Goal: Ask a question

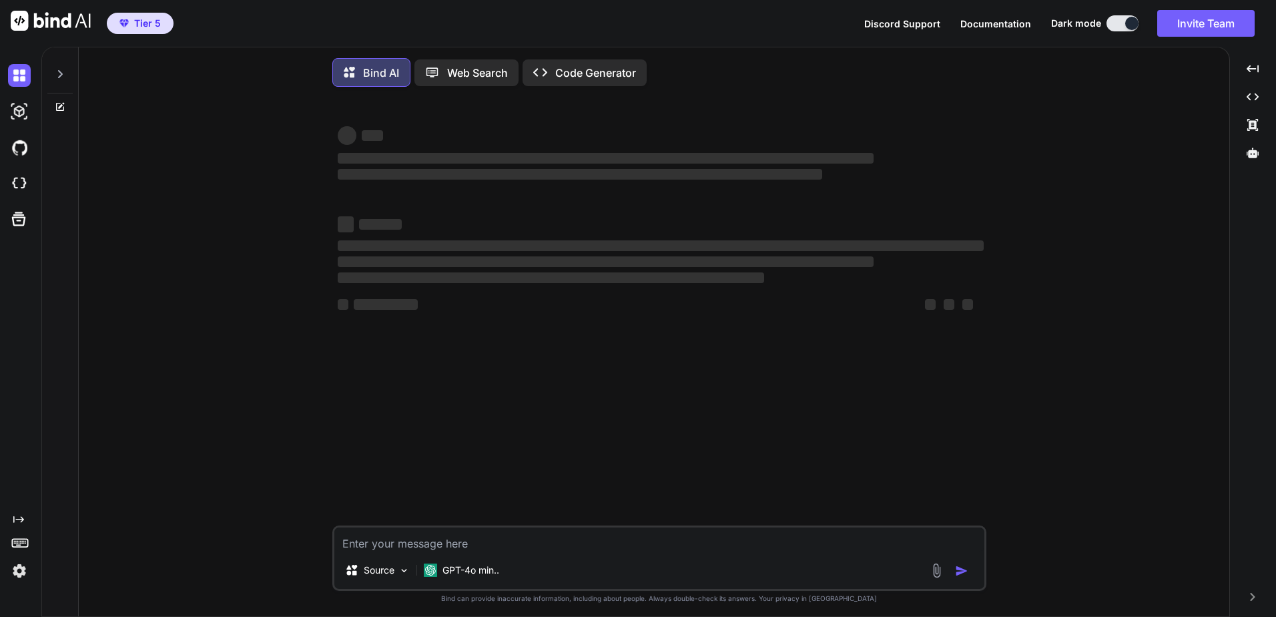
scroll to position [7, 0]
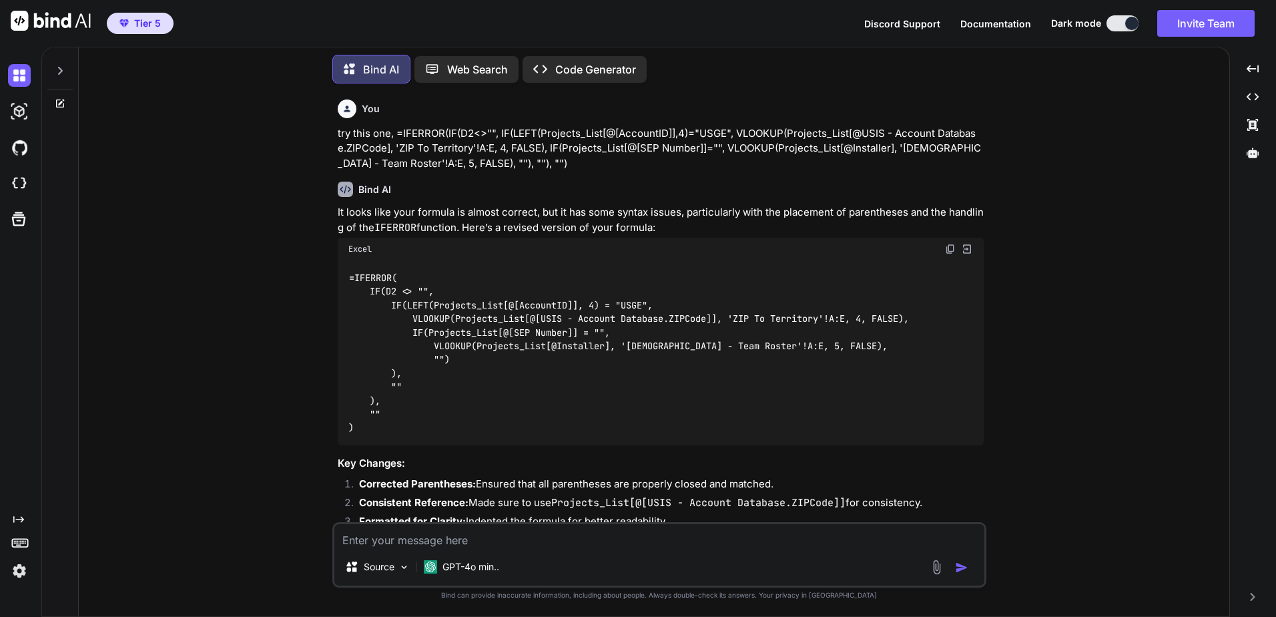
click at [1055, 159] on div "You fix this excel formula, =IF(LEFT(Projects_List[@[AccountID]],4)="USGE", VLO…" at bounding box center [659, 355] width 1140 height 522
click at [1256, 77] on div "Created with Pixso." at bounding box center [1252, 68] width 35 height 23
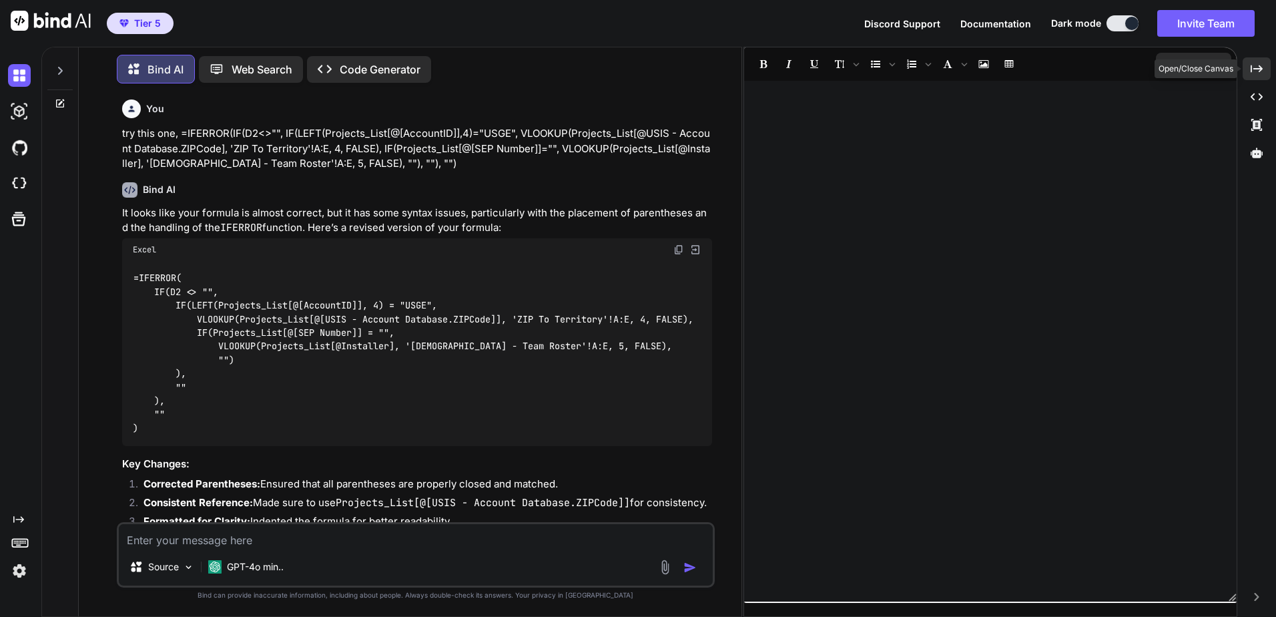
click at [1256, 77] on div "Created with Pixso." at bounding box center [1257, 68] width 28 height 23
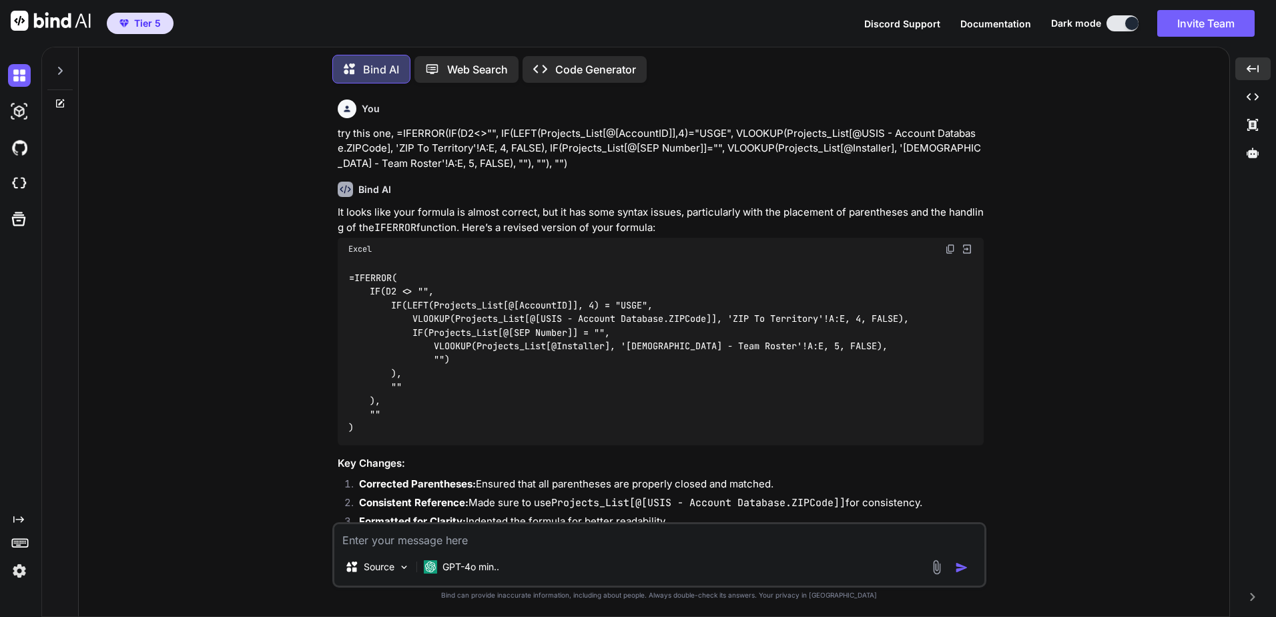
click at [386, 69] on p "Bind AI" at bounding box center [381, 69] width 36 height 16
click at [1239, 223] on div "Created with Pixso. Created with Pixso. Created with Pixso. Created with Pixso." at bounding box center [1252, 336] width 35 height 559
click at [1253, 594] on icon "Created with Pixso." at bounding box center [1253, 597] width 8 height 8
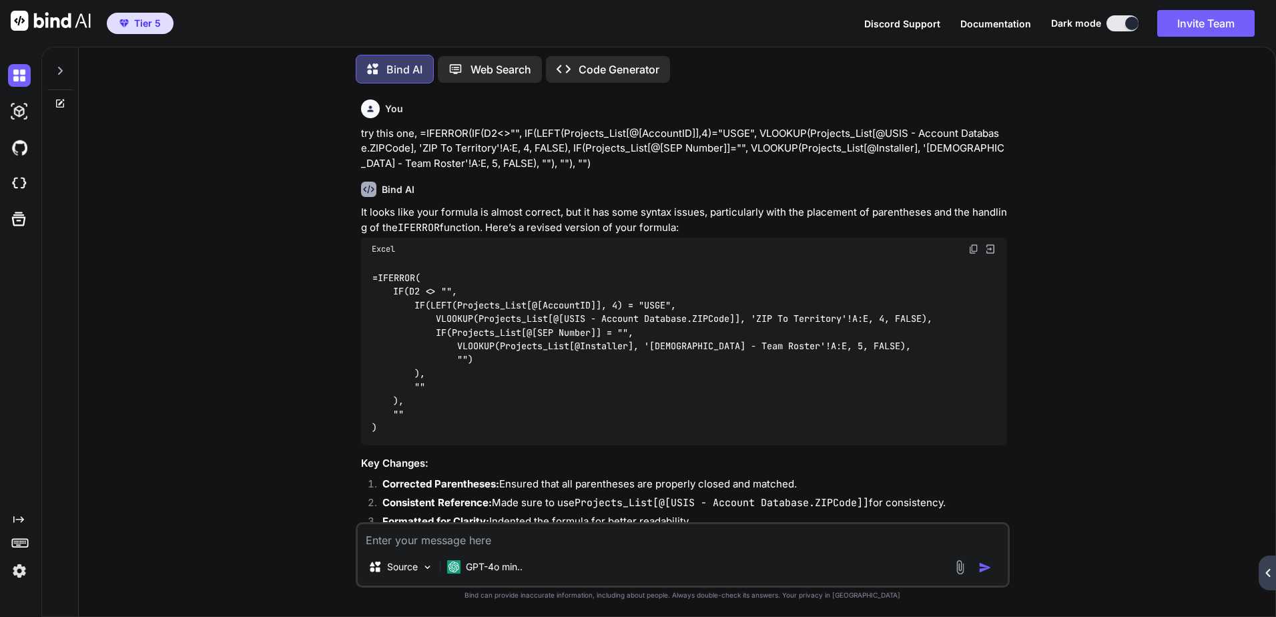
click at [1263, 576] on div "Created with Pixso." at bounding box center [1267, 572] width 17 height 35
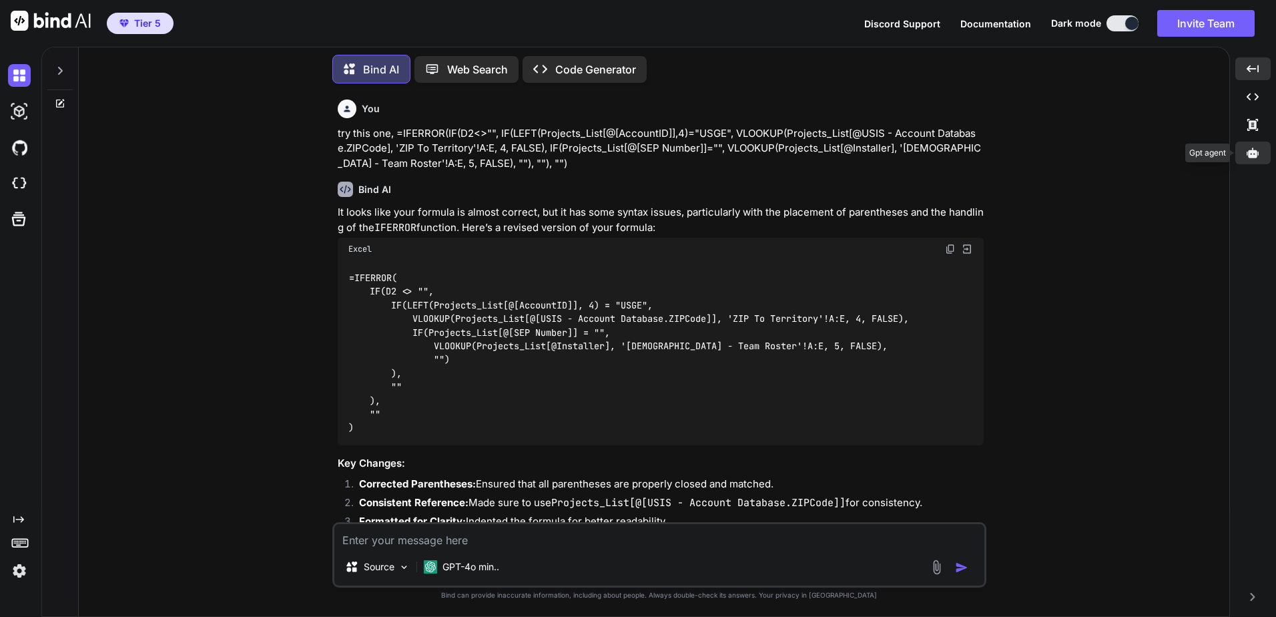
click at [1242, 154] on div at bounding box center [1252, 152] width 35 height 23
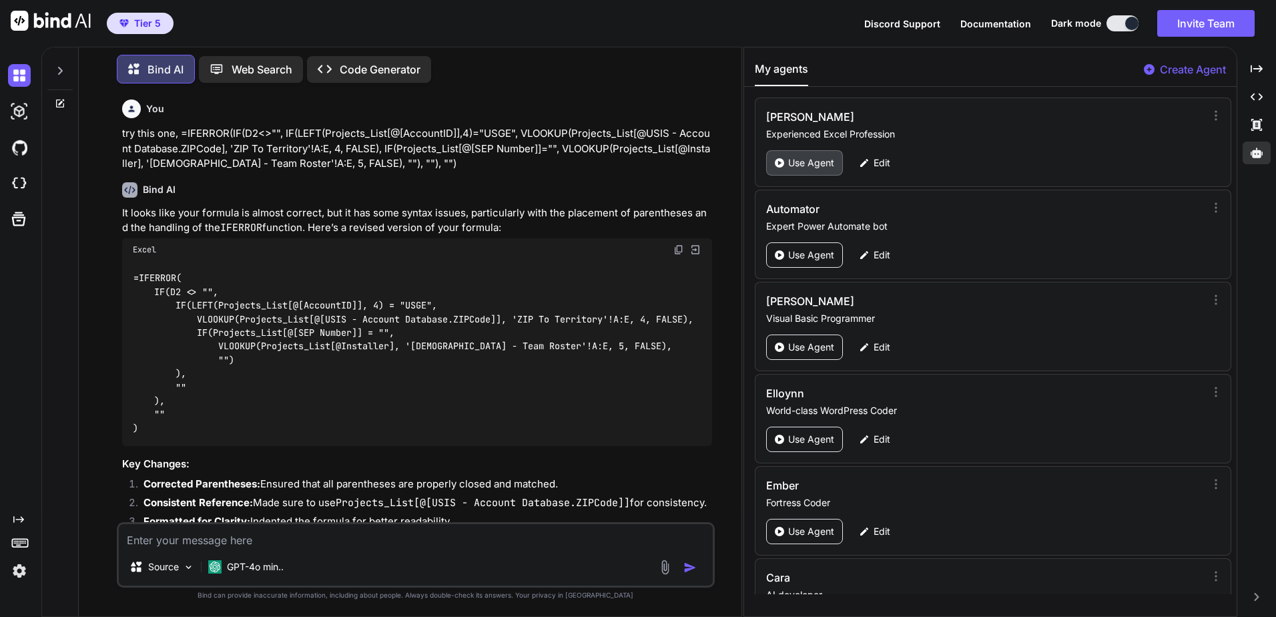
click at [781, 166] on icon at bounding box center [779, 162] width 9 height 9
type textarea "x"
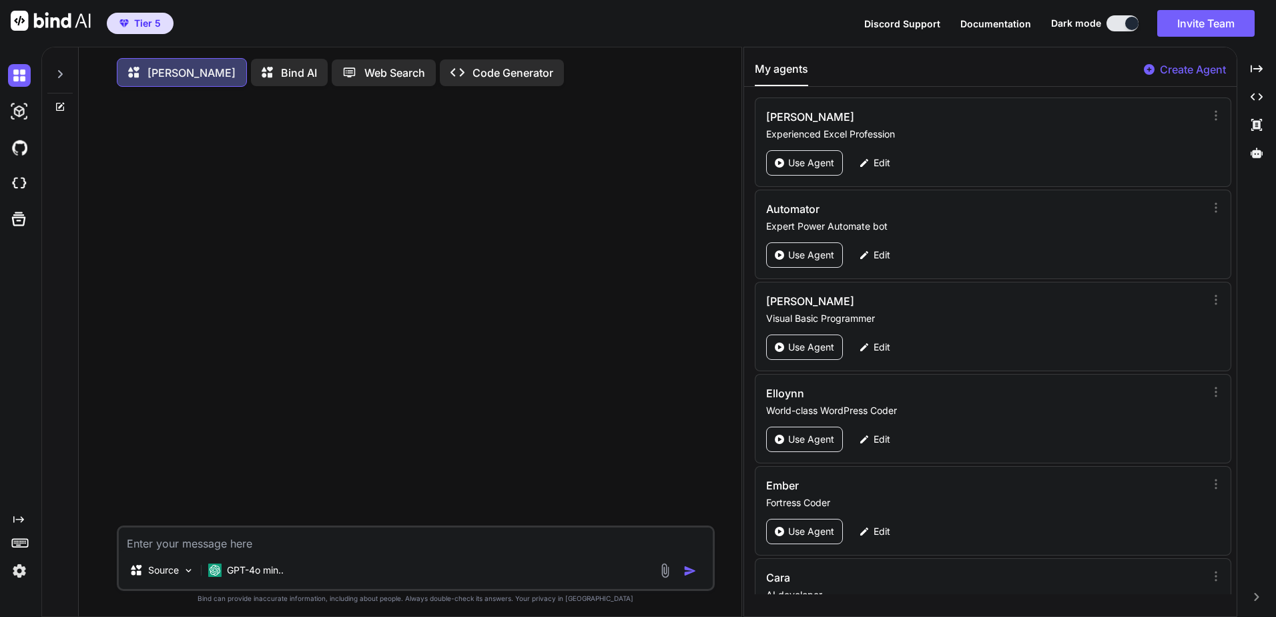
click at [252, 549] on textarea at bounding box center [416, 539] width 594 height 24
type textarea "Hi [PERSON_NAME], in Excel VBA, how do you make a global variable in ThisWorkbo…"
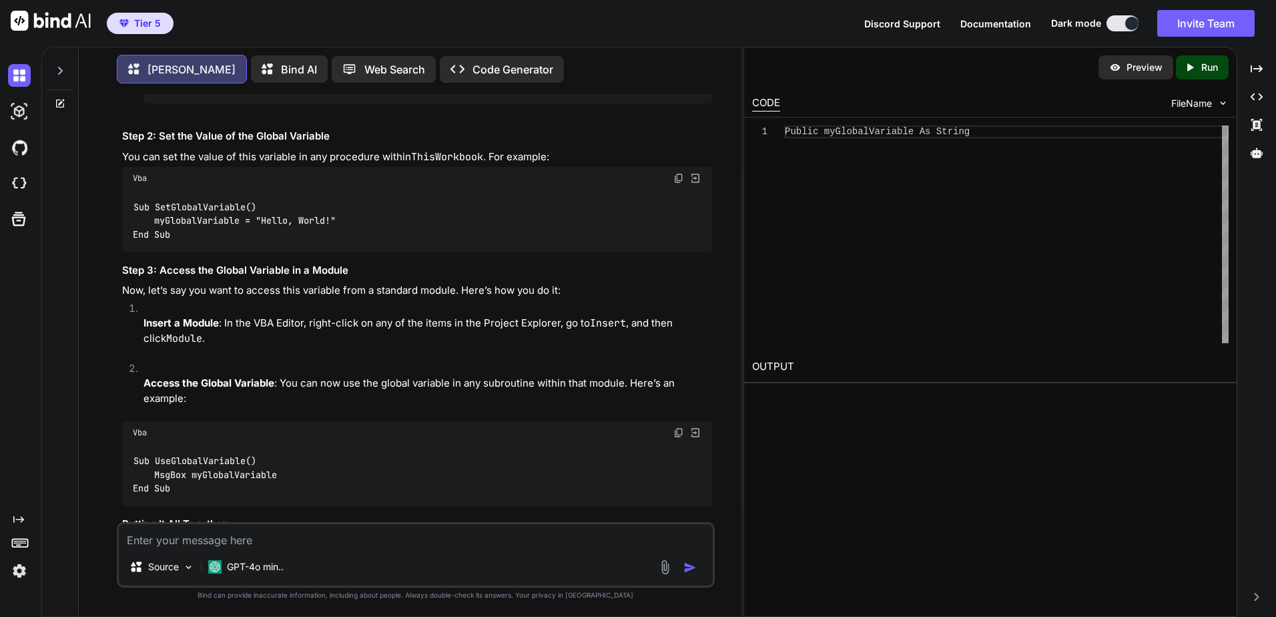
scroll to position [178, 0]
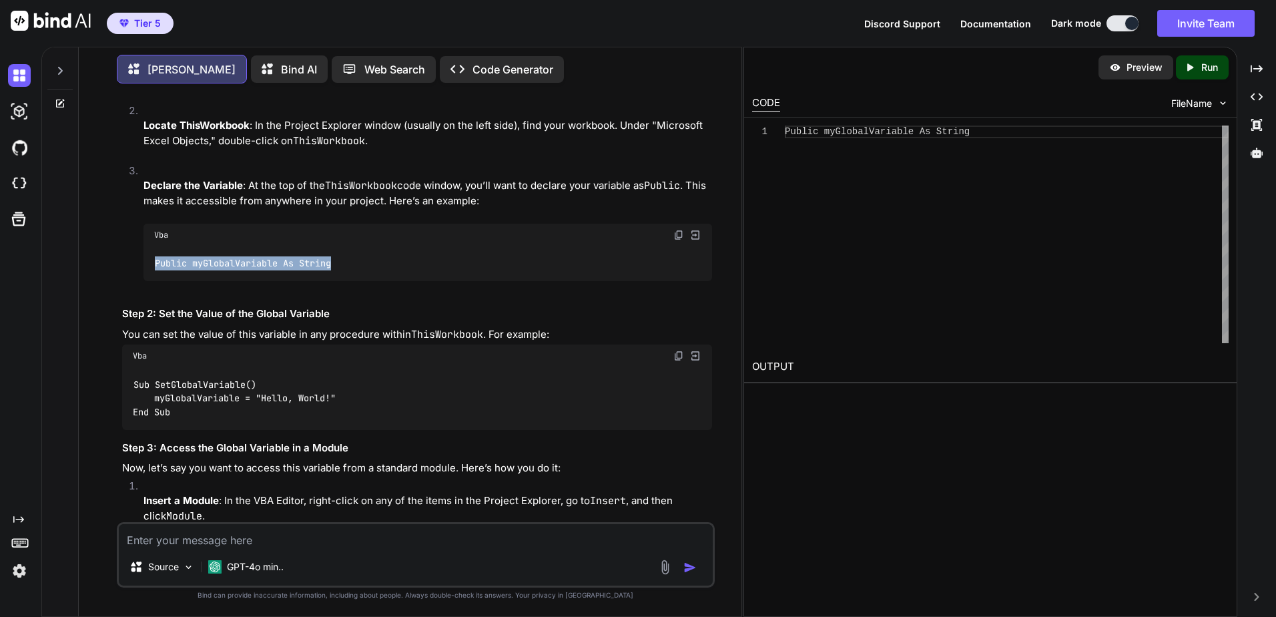
drag, startPoint x: 155, startPoint y: 264, endPoint x: 340, endPoint y: 267, distance: 184.9
click at [340, 267] on div "Public myGlobalVariable As String" at bounding box center [428, 263] width 569 height 35
copy code "Public myGlobalVariable As String"
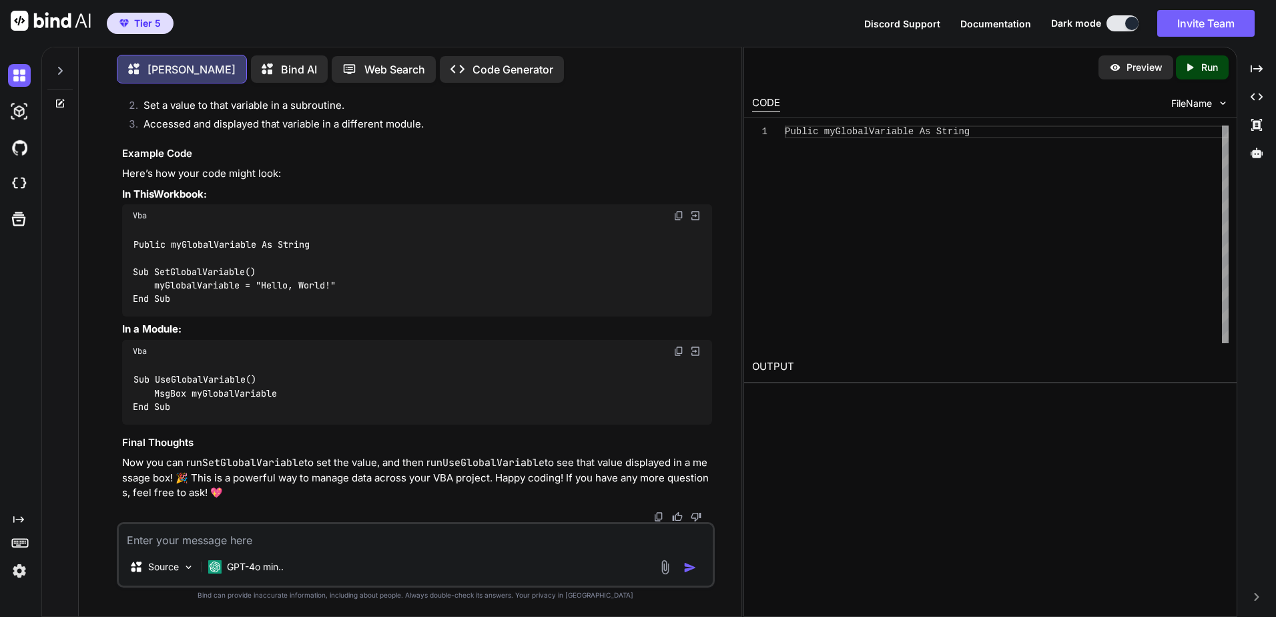
click at [281, 539] on textarea at bounding box center [416, 536] width 594 height 24
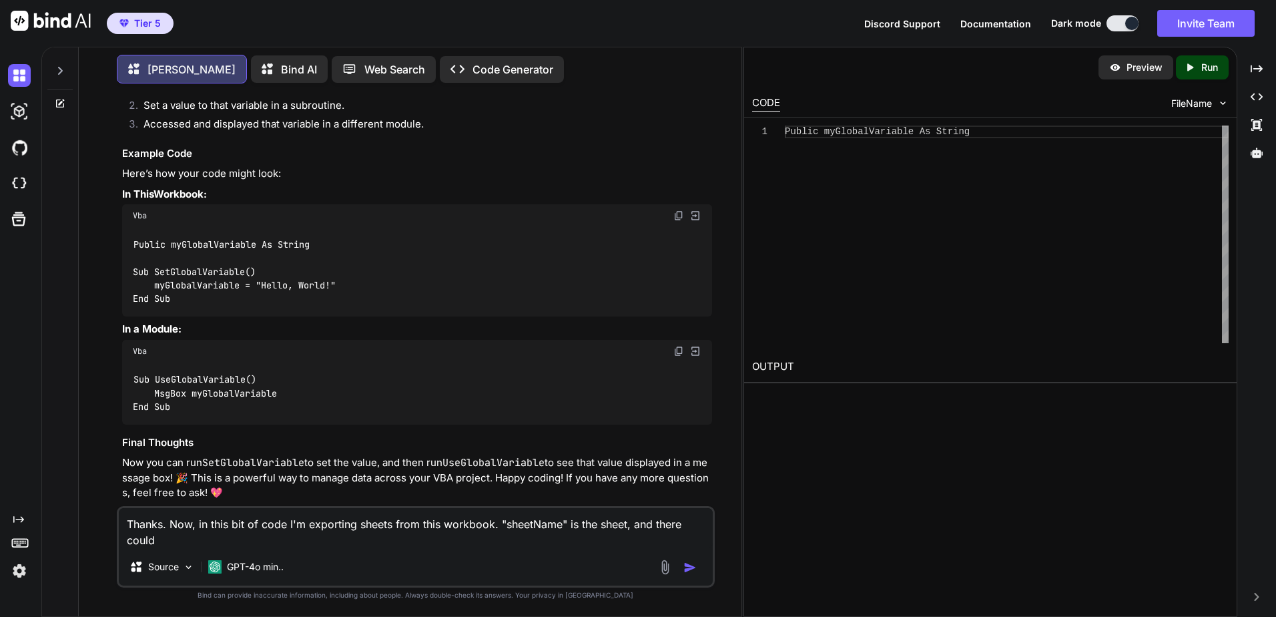
scroll to position [0, 0]
click at [366, 539] on textarea "Thanks. Now, in this bit of code I'm exporting sheets from this workbook. "shee…" at bounding box center [416, 528] width 594 height 40
paste textarea "ThisWorkbook.Sheets(sheetName).Copy"
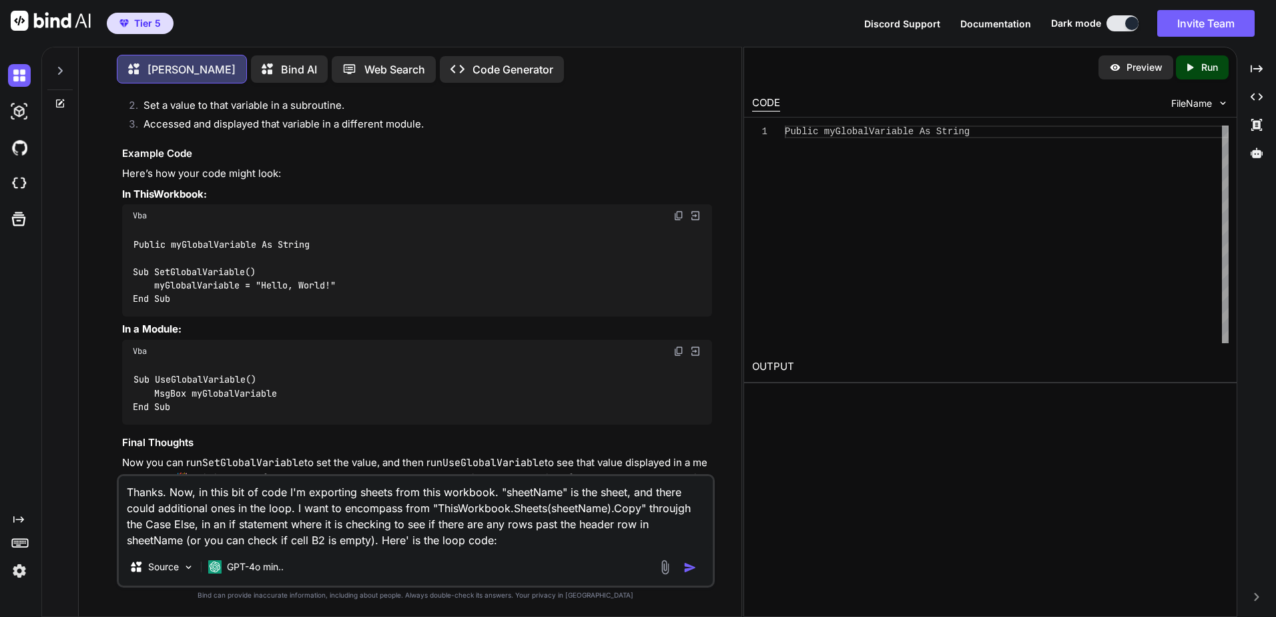
paste textarea "ThisWorkbook.Sheets(sheetName).Copy"
click at [517, 541] on textarea "Thanks. Now, in this bit of code I'm exporting sheets from this workbook. "shee…" at bounding box center [416, 512] width 594 height 72
paste textarea "For i = 2 To lastRow sheetName = wsConfig.Cells(i, "F").Value exportType = wsCo…"
type textarea "Thanks. Now, in this bit of code I'm exporting sheets from this workbook. "shee…"
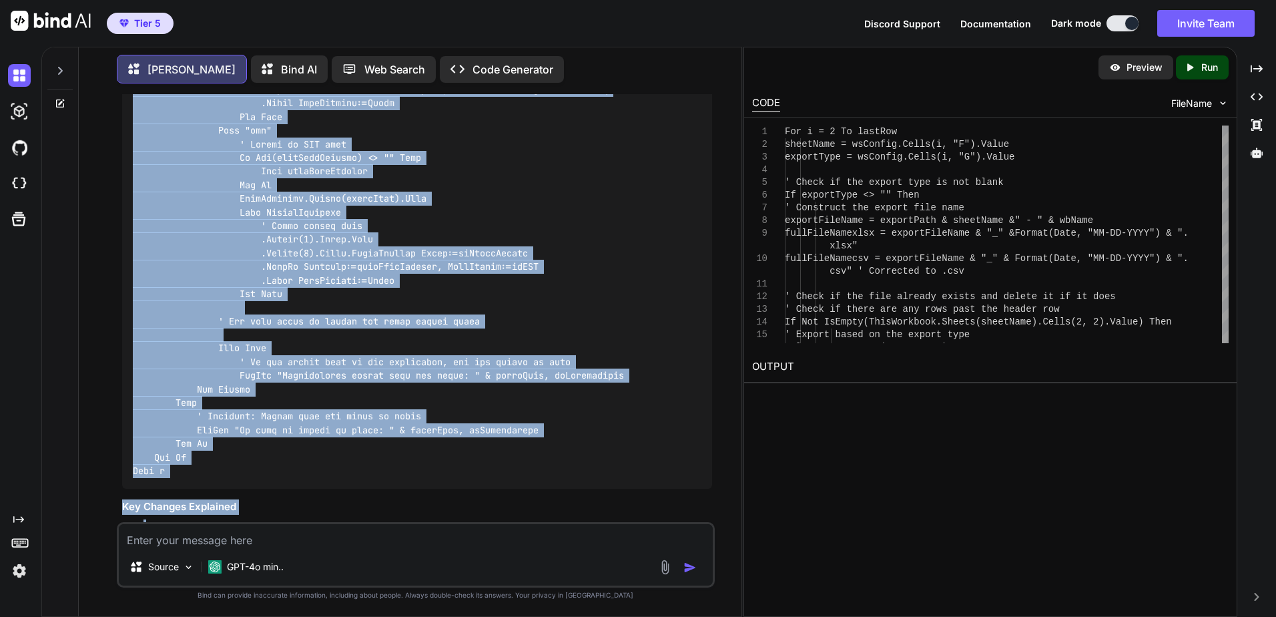
scroll to position [2285, 0]
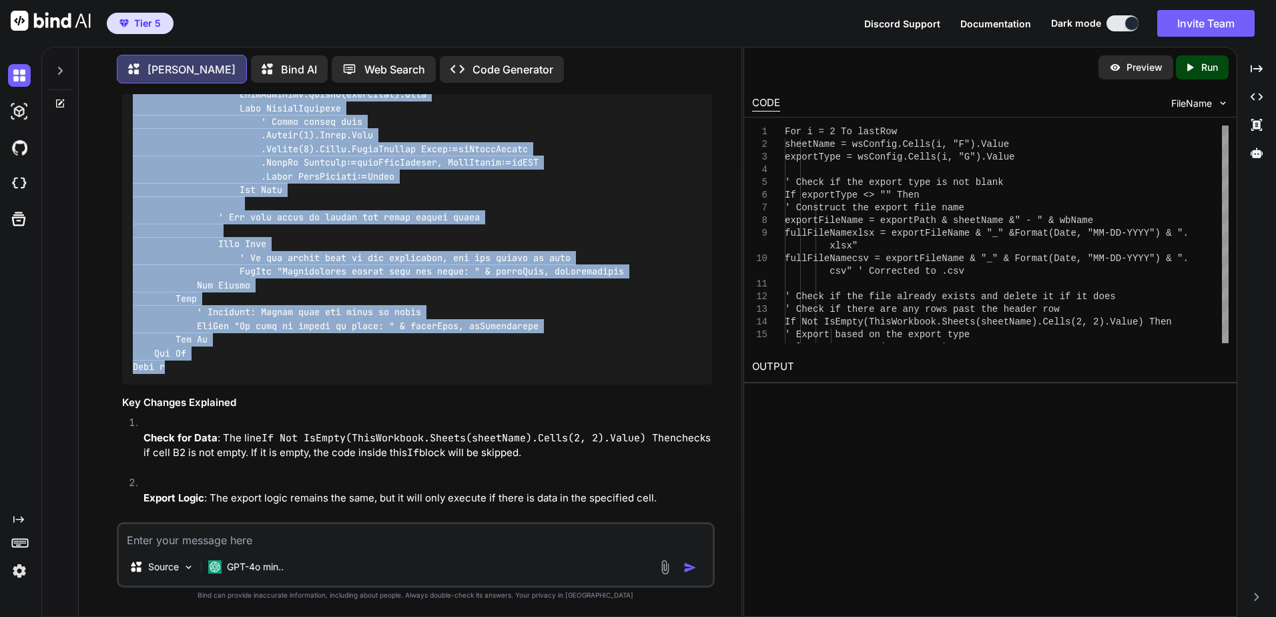
drag, startPoint x: 135, startPoint y: 217, endPoint x: 206, endPoint y: 361, distance: 160.6
copy code "For i = 2 To lastRow sheetName = wsConfig.Cells(i, "F").Value exportType = wsCo…"
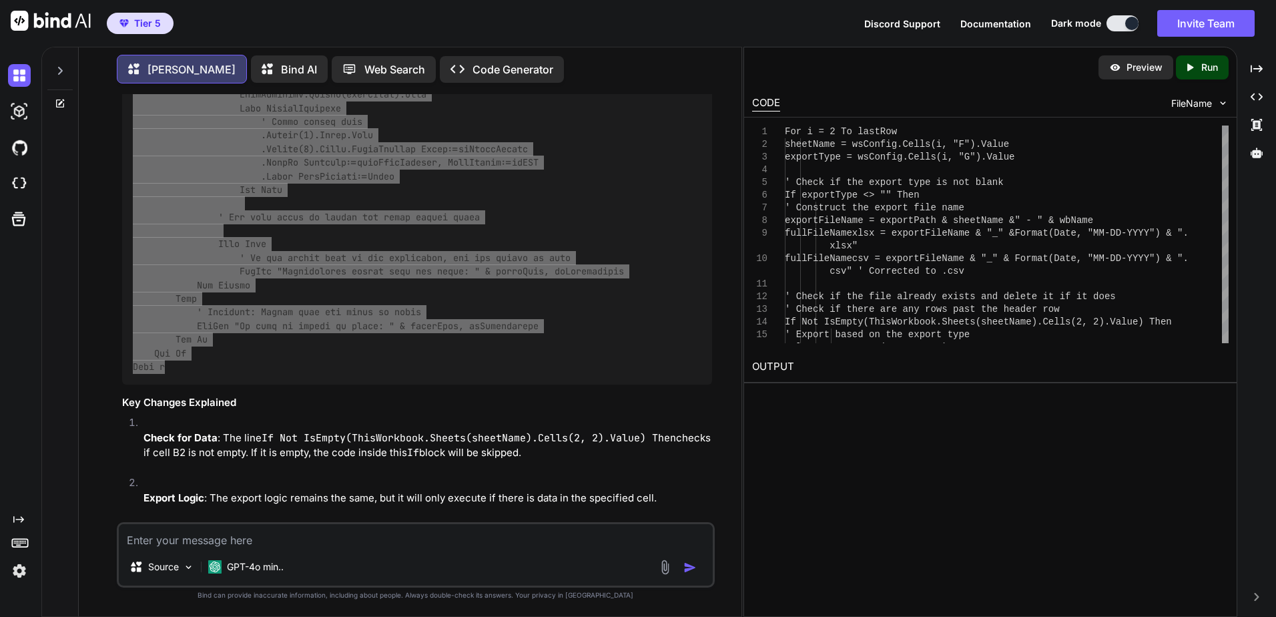
scroll to position [2442, 0]
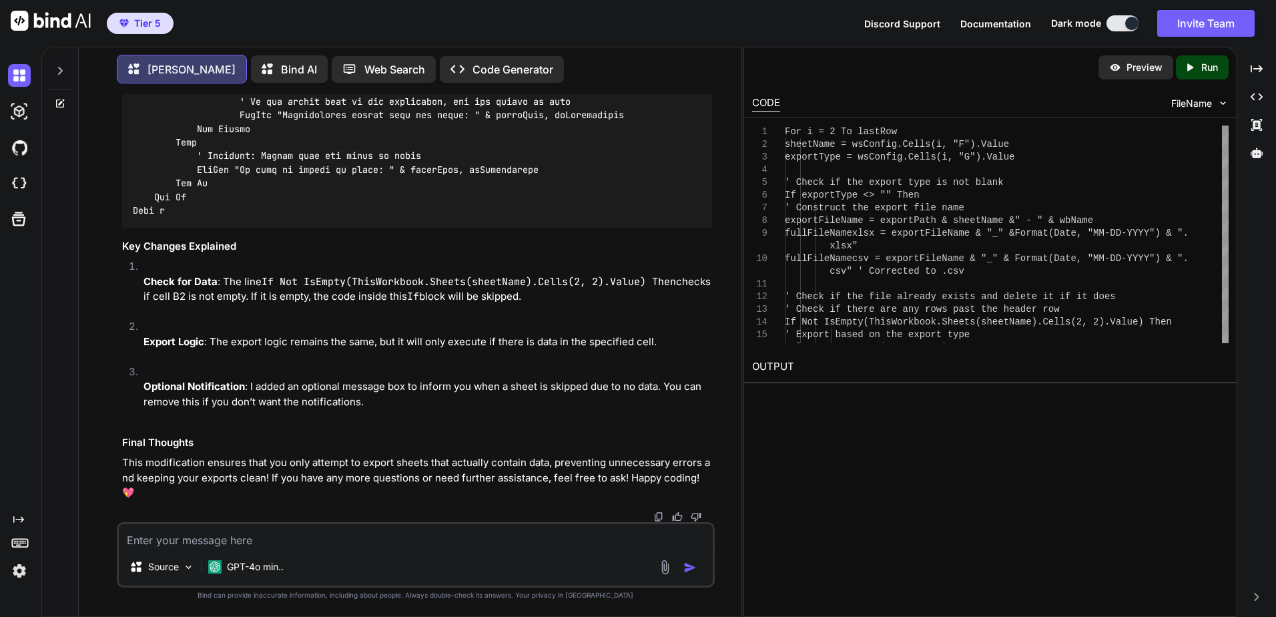
click at [294, 543] on textarea at bounding box center [416, 536] width 594 height 24
paste textarea "If Not IsEmpty(ThisWorkbook.Sheets(sheetName).Cells(2, 2).Value) Then"
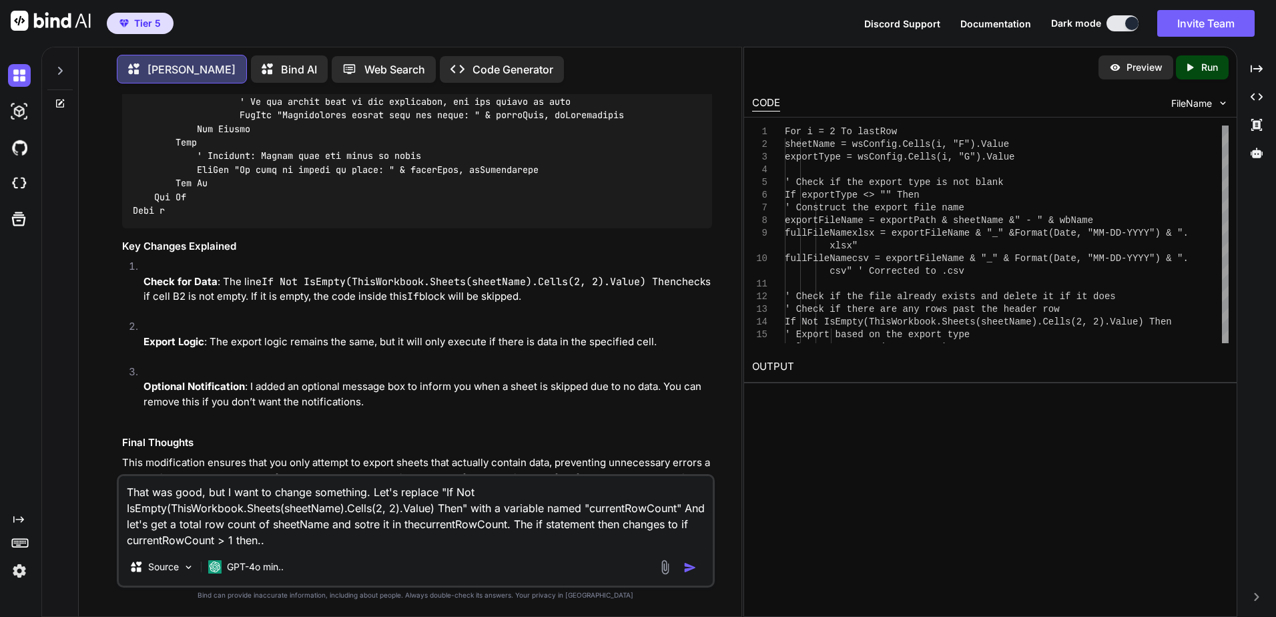
type textarea "That was good, but I want to change something. Let's replace "If Not IsEmpty(Th…"
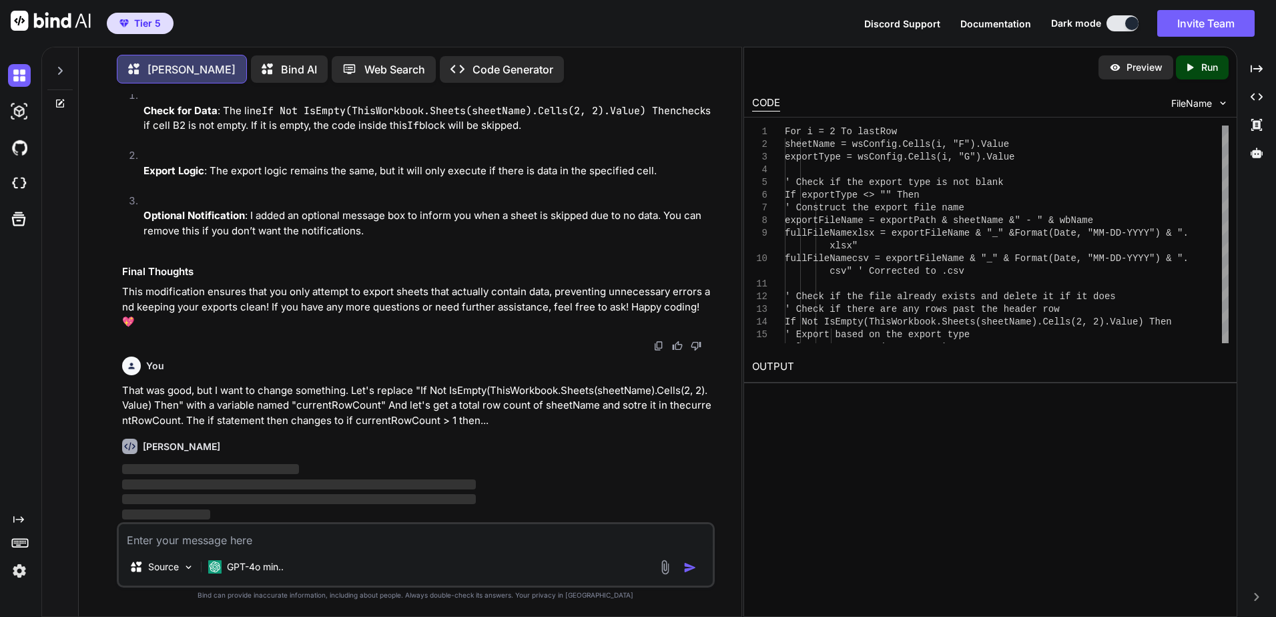
scroll to position [2612, 0]
